Goal: Find specific page/section: Find specific page/section

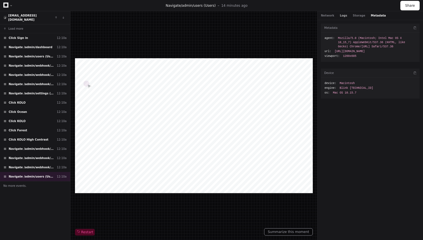
click at [340, 15] on button "Logs" at bounding box center [343, 15] width 7 height 4
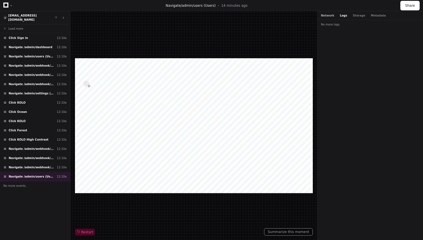
click at [327, 15] on button "Network" at bounding box center [327, 15] width 13 height 4
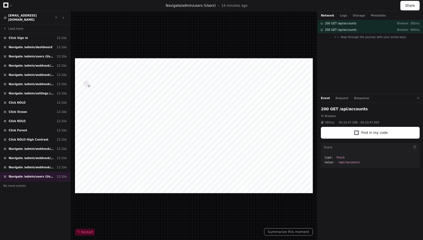
click at [327, 114] on span "Browser" at bounding box center [330, 116] width 11 height 4
click at [340, 94] on div "Event Request Response" at bounding box center [369, 98] width 105 height 9
click at [339, 97] on button "Request" at bounding box center [341, 98] width 13 height 4
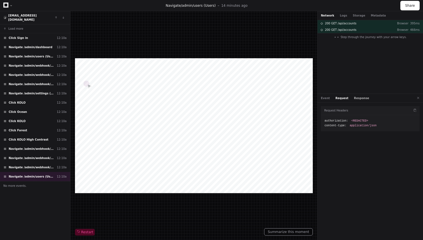
click at [358, 96] on button "Response" at bounding box center [361, 98] width 15 height 4
click at [324, 152] on span ":" at bounding box center [326, 153] width 4 height 3
click at [328, 161] on span "pagination :" at bounding box center [338, 161] width 21 height 4
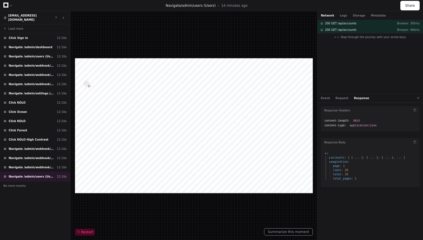
click at [330, 157] on span "accounts :" at bounding box center [336, 157] width 17 height 4
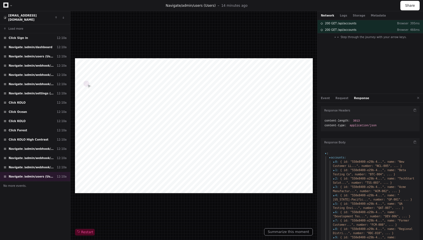
click at [333, 161] on span "0 :" at bounding box center [336, 161] width 6 height 4
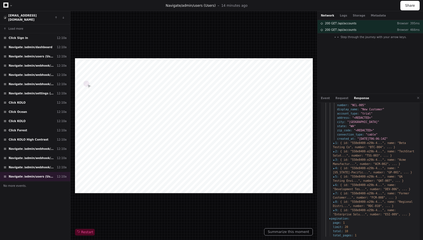
scroll to position [70, 0]
click at [334, 143] on span "1 :" at bounding box center [336, 142] width 6 height 4
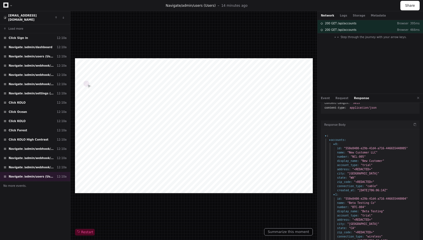
scroll to position [13, 0]
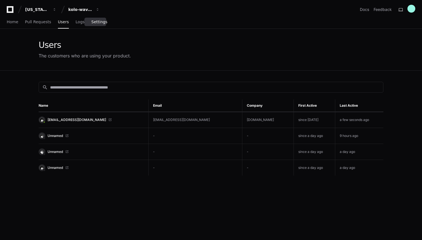
click at [97, 20] on span "Settings" at bounding box center [99, 21] width 16 height 3
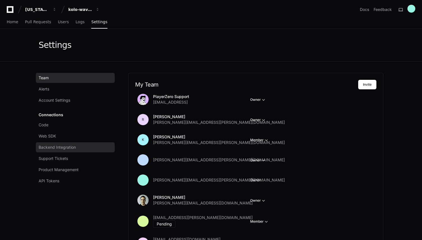
click at [71, 143] on link "Backend Integration" at bounding box center [75, 147] width 79 height 10
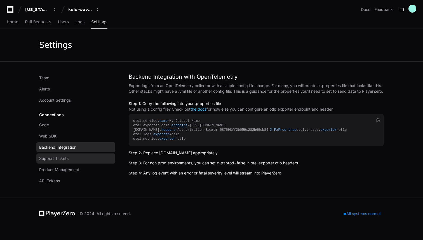
click at [69, 157] on link "Support Tickets" at bounding box center [75, 158] width 79 height 10
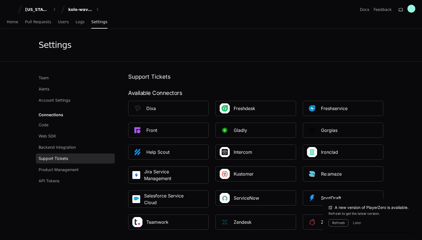
scroll to position [34, 0]
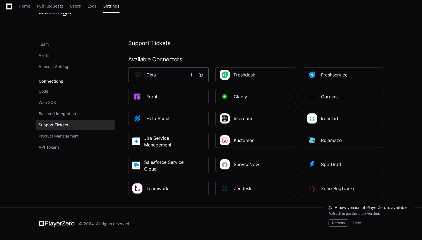
click at [160, 73] on h1 "Dixa" at bounding box center [166, 74] width 41 height 7
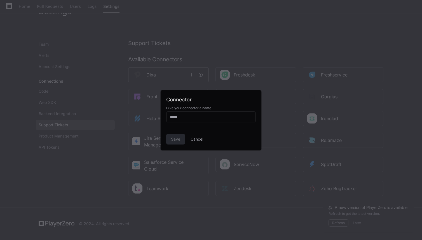
scroll to position [0, 0]
click at [172, 67] on div at bounding box center [211, 120] width 422 height 240
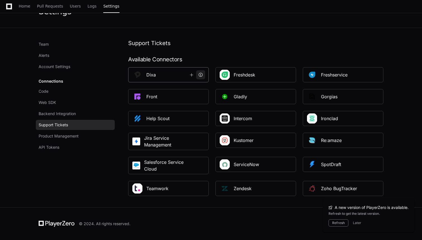
click at [199, 75] on span at bounding box center [200, 74] width 4 height 4
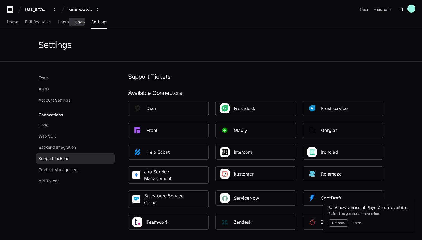
click at [80, 23] on span "Logs" at bounding box center [79, 21] width 9 height 3
